Goal: Find specific page/section: Find specific page/section

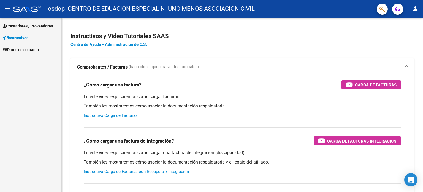
click at [44, 22] on link "Prestadores / Proveedores" at bounding box center [30, 26] width 61 height 12
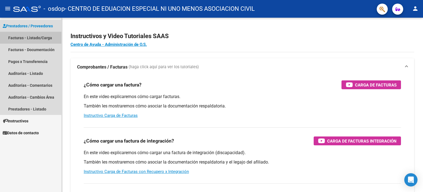
click at [8, 36] on link "Facturas - Listado/Carga" at bounding box center [30, 38] width 61 height 12
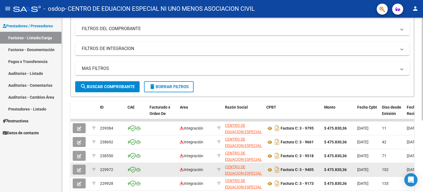
scroll to position [121, 0]
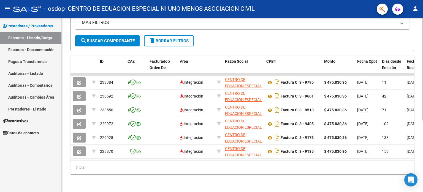
drag, startPoint x: 149, startPoint y: 160, endPoint x: 191, endPoint y: 157, distance: 42.0
click at [191, 157] on div "ID CAE Facturado x Orden De Area Razón Social CPBT Monto Fecha Cpbt Días desde …" at bounding box center [243, 114] width 344 height 118
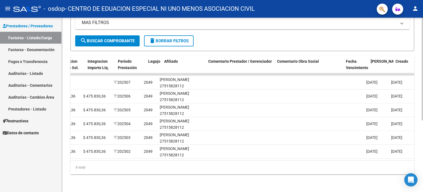
scroll to position [0, 818]
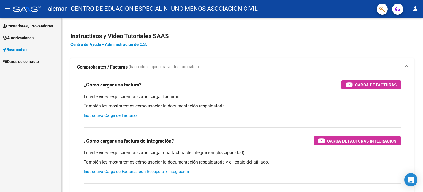
click at [34, 24] on span "Prestadores / Proveedores" at bounding box center [28, 26] width 50 height 6
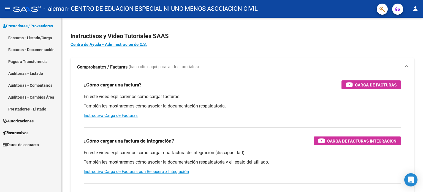
click at [42, 32] on link "Facturas - Listado/Carga" at bounding box center [30, 38] width 61 height 12
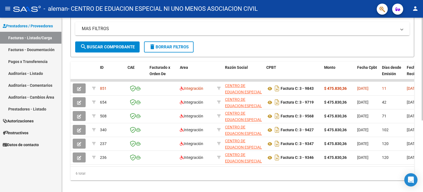
scroll to position [121, 0]
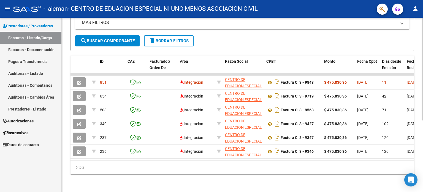
drag, startPoint x: 158, startPoint y: 160, endPoint x: 221, endPoint y: 157, distance: 62.3
click at [221, 157] on div "ID CAE Facturado x Orden De Area Razón Social CPBT Monto Fecha Cpbt Días desde …" at bounding box center [243, 114] width 344 height 118
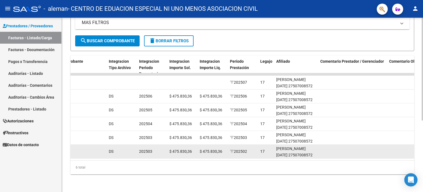
scroll to position [0, 559]
